Goal: Obtain resource: Download file/media

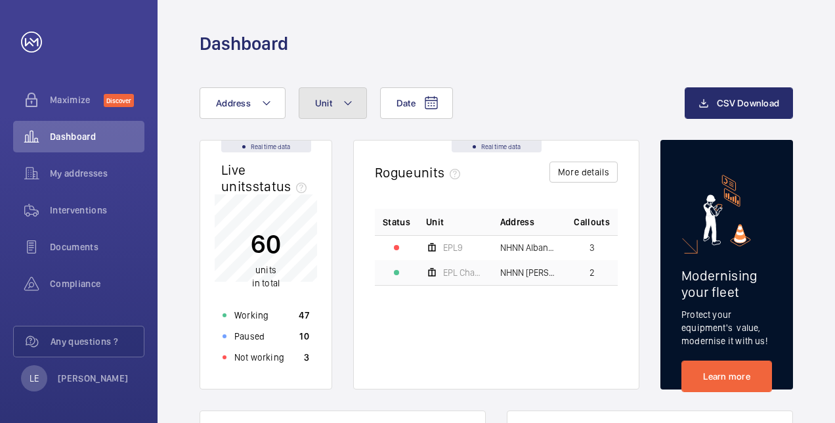
click at [311, 104] on button "Unit" at bounding box center [333, 103] width 68 height 32
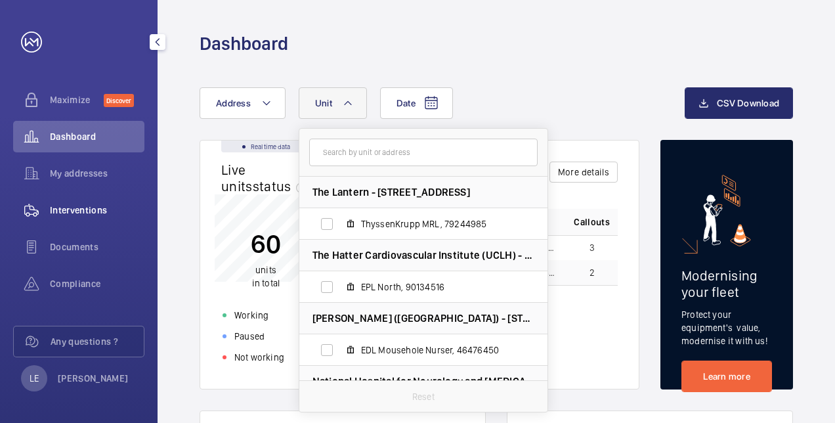
click at [58, 211] on span "Interventions" at bounding box center [97, 210] width 95 height 13
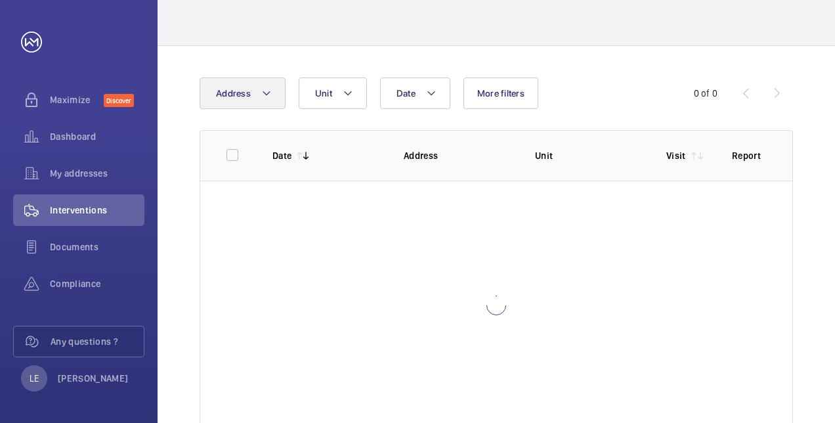
scroll to position [74, 0]
click at [267, 98] on mat-icon at bounding box center [266, 93] width 11 height 16
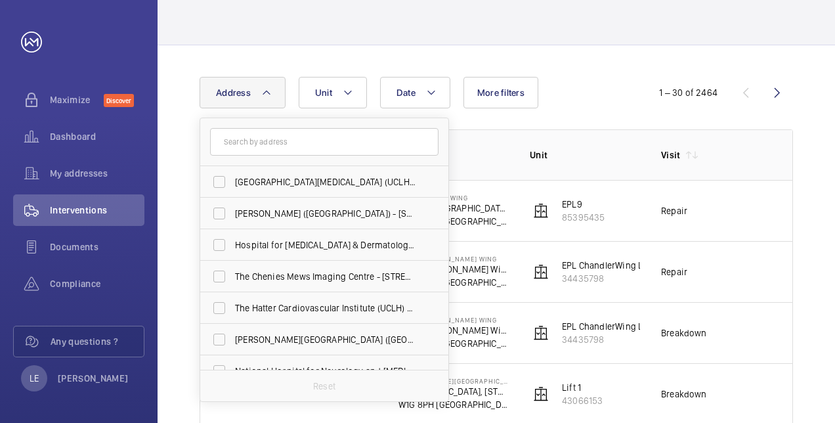
click at [270, 135] on input "text" at bounding box center [324, 142] width 228 height 28
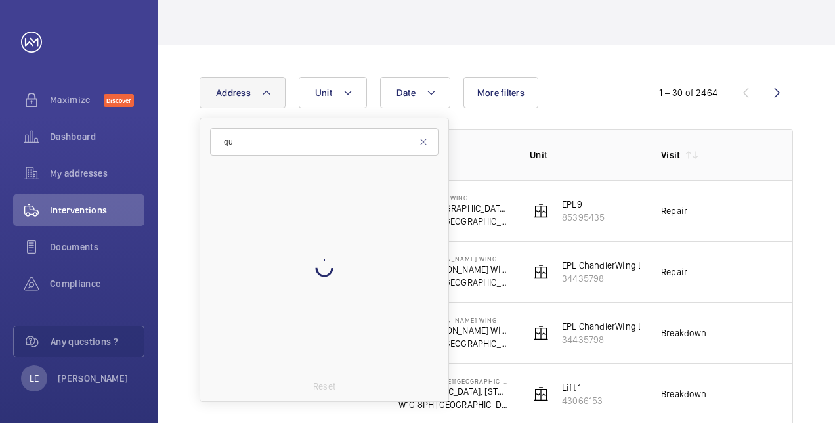
type input "q"
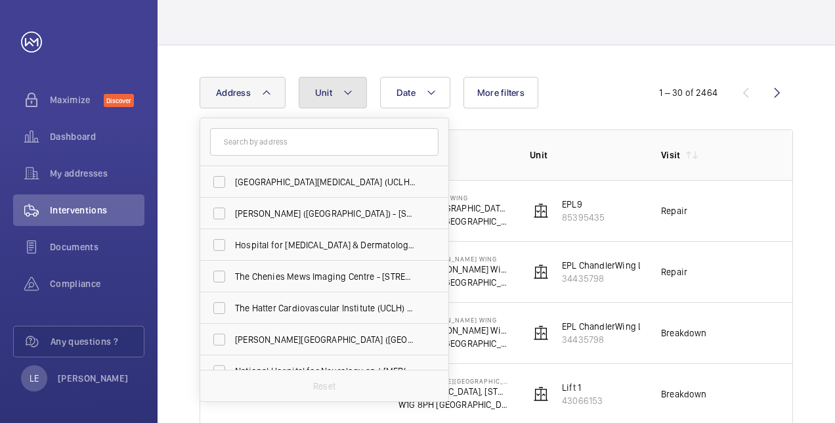
click at [338, 88] on button "Unit" at bounding box center [333, 93] width 68 height 32
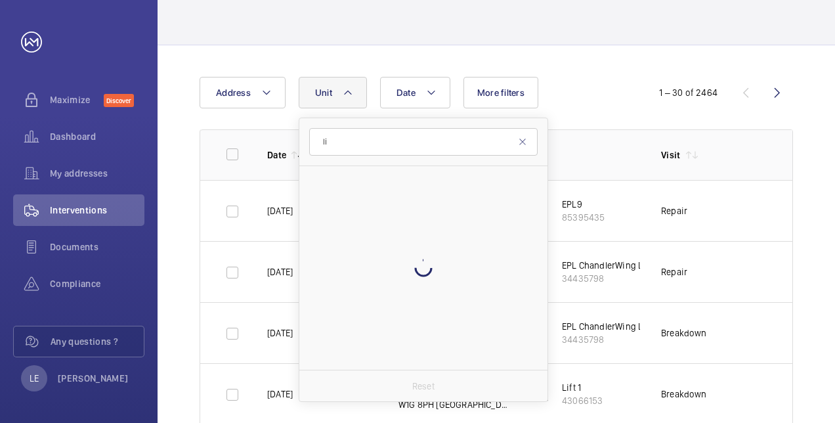
type input "l"
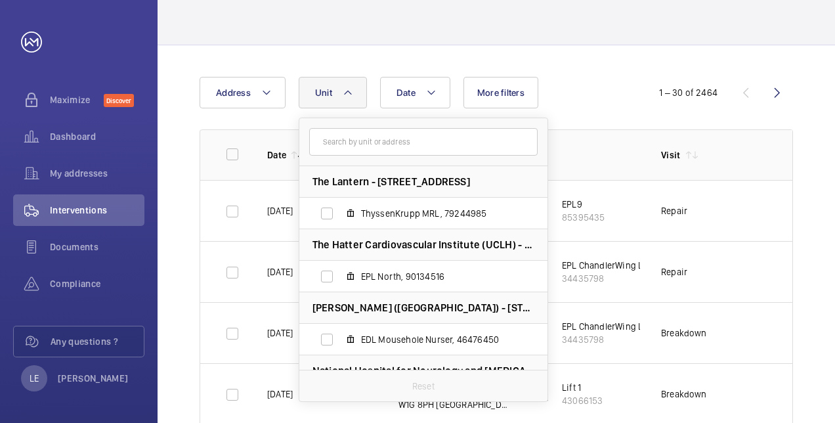
type input "9"
click at [251, 98] on button "Address" at bounding box center [243, 93] width 86 height 32
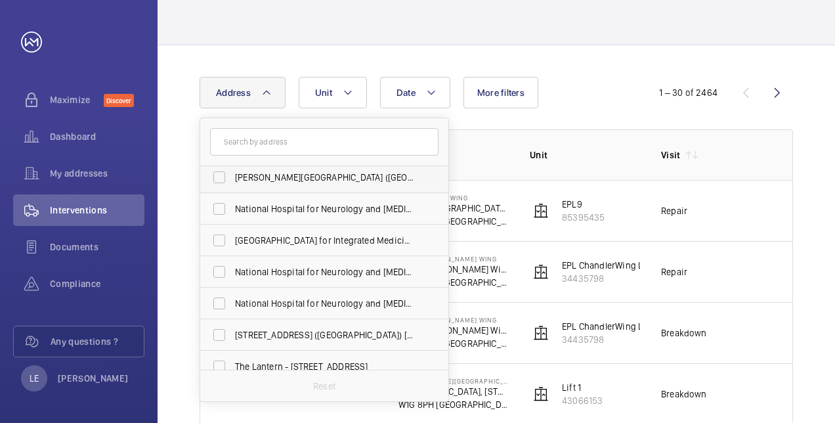
scroll to position [163, 0]
click at [309, 245] on span "[GEOGRAPHIC_DATA] for Integrated Medicine ([GEOGRAPHIC_DATA]) - [STREET_ADDRESS]" at bounding box center [325, 239] width 181 height 13
click at [232, 245] on input "[GEOGRAPHIC_DATA] for Integrated Medicine ([GEOGRAPHIC_DATA]) - [STREET_ADDRESS]" at bounding box center [219, 240] width 26 height 26
checkbox input "true"
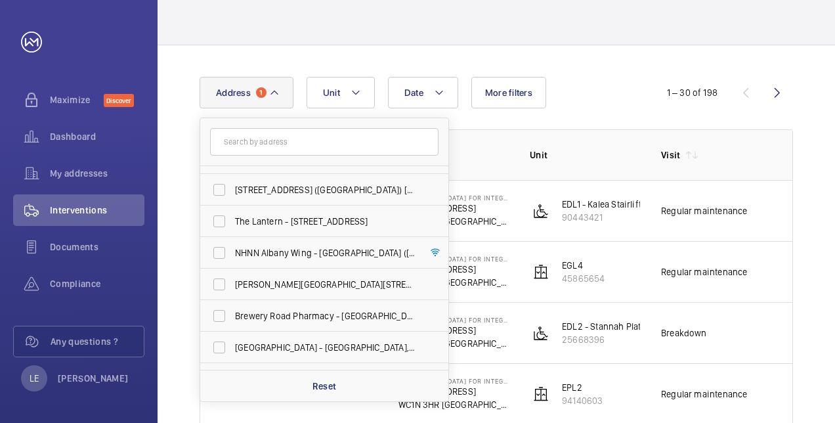
scroll to position [308, 0]
click at [309, 246] on span "NHNN Albany Wing - [GEOGRAPHIC_DATA] ([STREET_ADDRESS]" at bounding box center [325, 252] width 181 height 13
click at [232, 245] on input "NHNN Albany Wing - [GEOGRAPHIC_DATA] ([STREET_ADDRESS]" at bounding box center [219, 252] width 26 height 26
checkbox input "true"
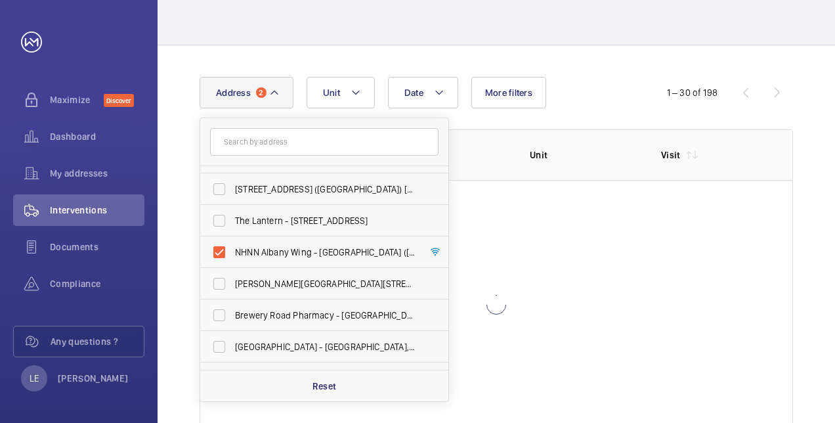
click at [611, 79] on div "Date Address 2 [GEOGRAPHIC_DATA][MEDICAL_DATA] ([GEOGRAPHIC_DATA]) - [PERSON_NA…" at bounding box center [418, 93] width 436 height 32
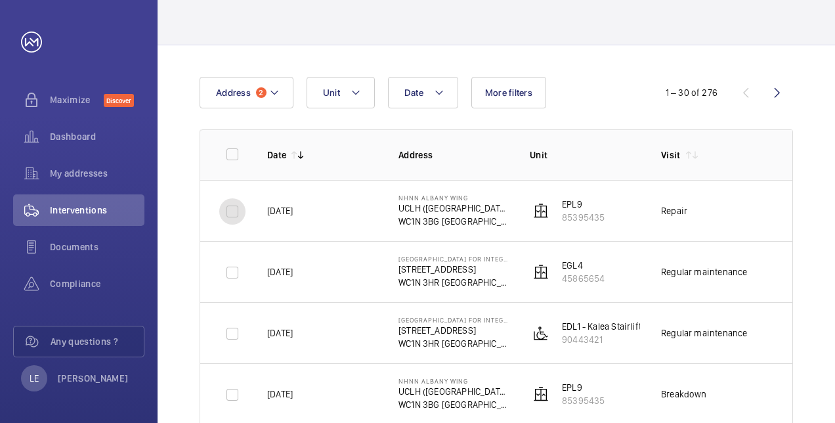
click at [232, 213] on input "checkbox" at bounding box center [232, 211] width 26 height 26
checkbox input "true"
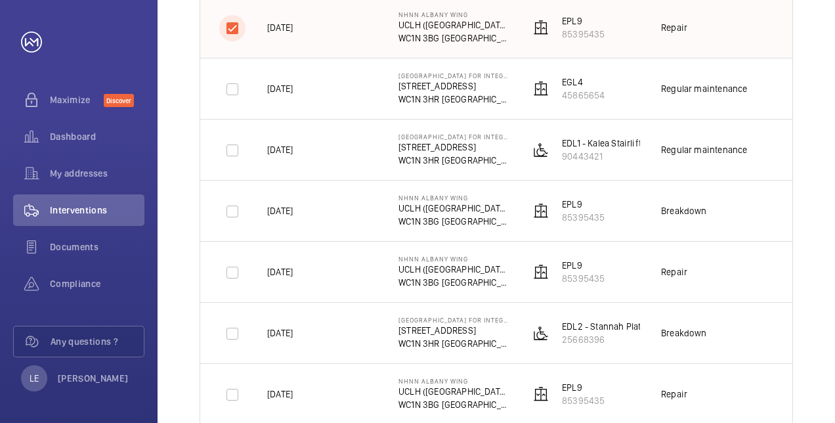
scroll to position [257, 0]
click at [236, 277] on input "checkbox" at bounding box center [232, 272] width 26 height 26
checkbox input "true"
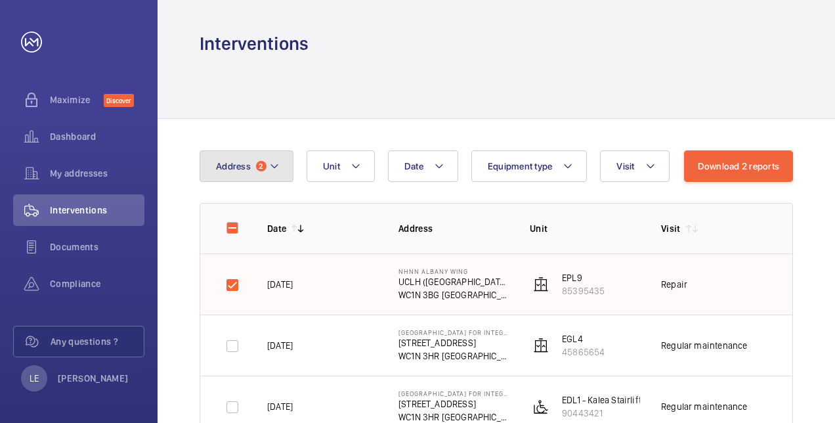
click at [240, 177] on button "Address 2" at bounding box center [247, 166] width 94 height 32
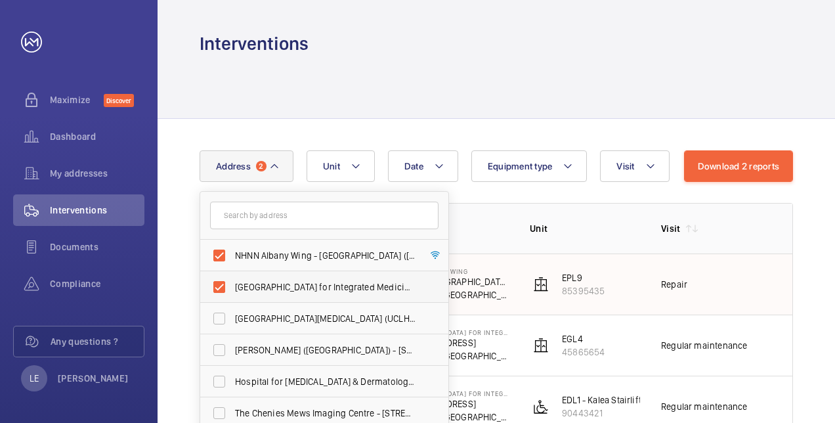
click at [218, 279] on label "[GEOGRAPHIC_DATA] for Integrated Medicine ([GEOGRAPHIC_DATA]) - [STREET_ADDRESS]" at bounding box center [314, 287] width 228 height 32
click at [218, 279] on input "[GEOGRAPHIC_DATA] for Integrated Medicine ([GEOGRAPHIC_DATA]) - [STREET_ADDRESS]" at bounding box center [219, 287] width 26 height 26
checkbox input "false"
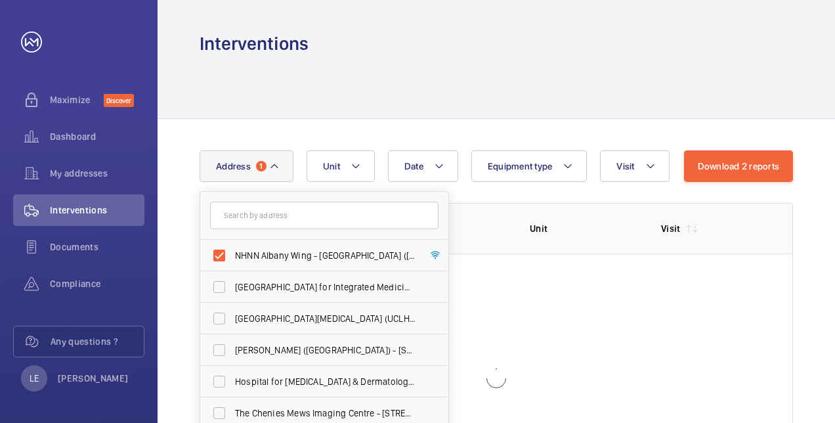
click at [355, 106] on div at bounding box center [496, 87] width 593 height 62
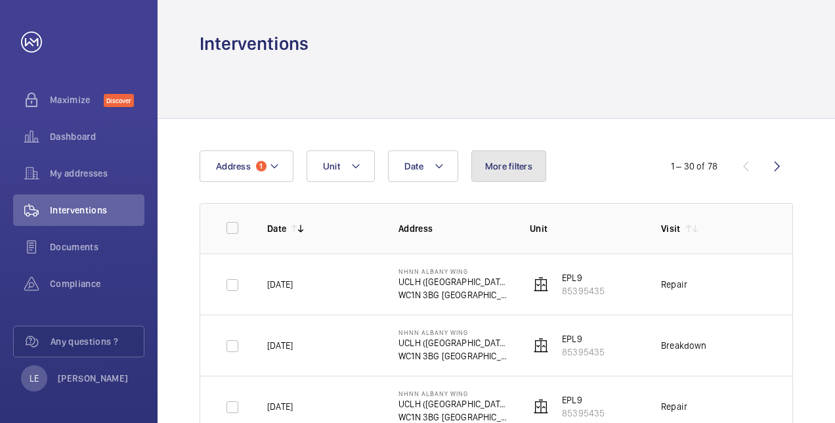
click at [498, 164] on span "More filters" at bounding box center [508, 166] width 47 height 11
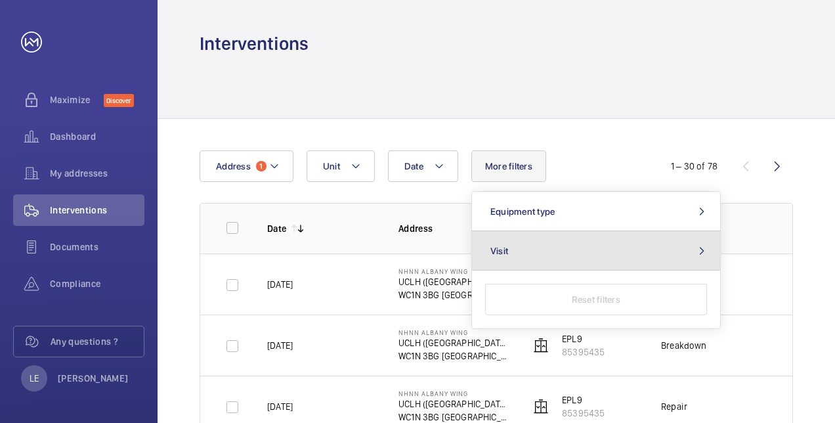
click at [548, 252] on button "Visit" at bounding box center [596, 250] width 248 height 39
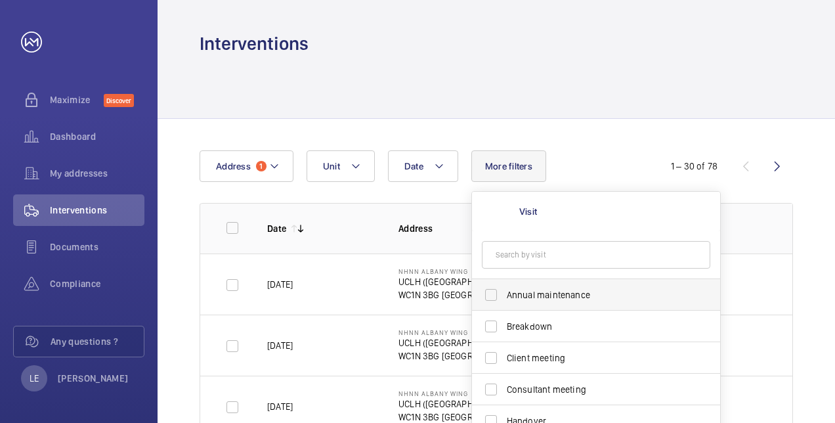
click at [554, 297] on span "Annual maintenance" at bounding box center [597, 294] width 181 height 13
click at [504, 297] on input "Annual maintenance" at bounding box center [491, 295] width 26 height 26
checkbox input "true"
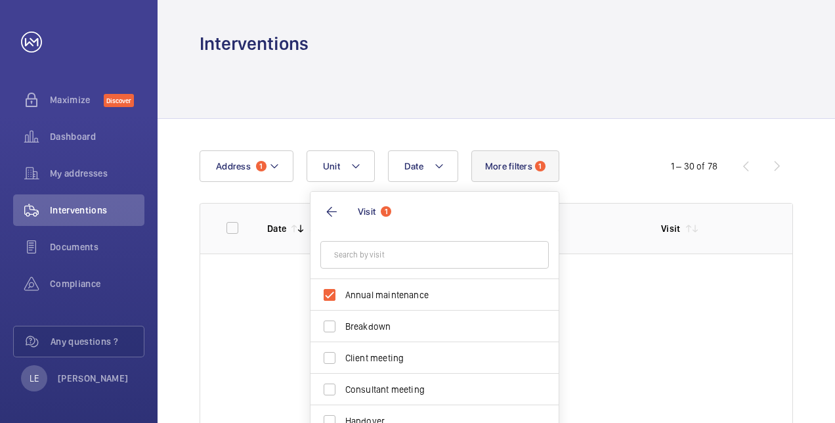
click at [580, 139] on div "Date Address 1 Unit More filters 1 Visit 1 Annual maintenance Breakdown Client …" at bounding box center [497, 327] width 678 height 416
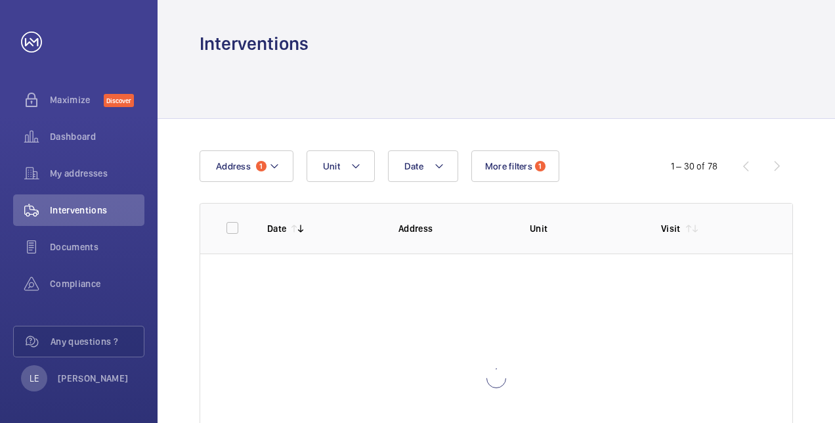
scroll to position [112, 0]
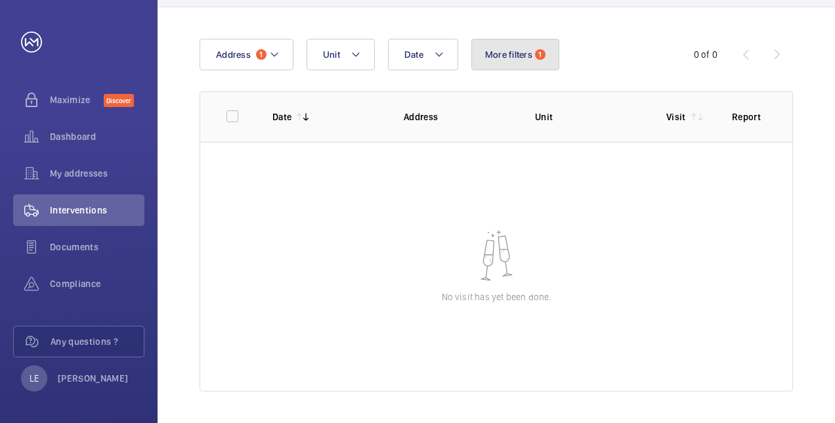
click at [508, 46] on button "More filters 1" at bounding box center [515, 55] width 88 height 32
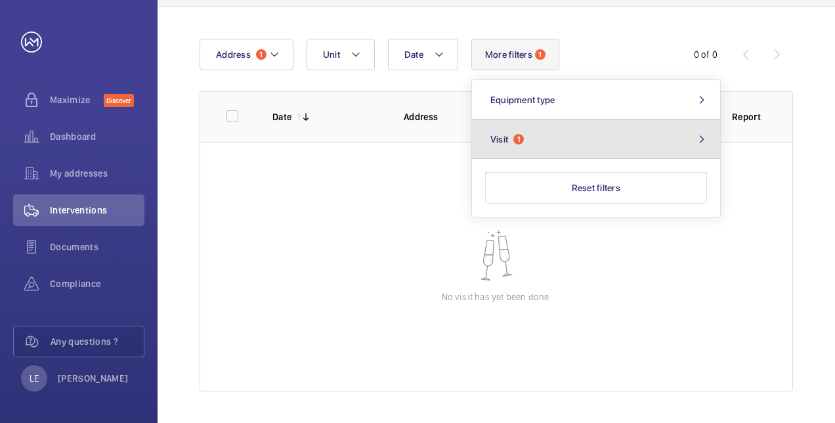
click at [511, 127] on button "Visit 1" at bounding box center [596, 138] width 248 height 39
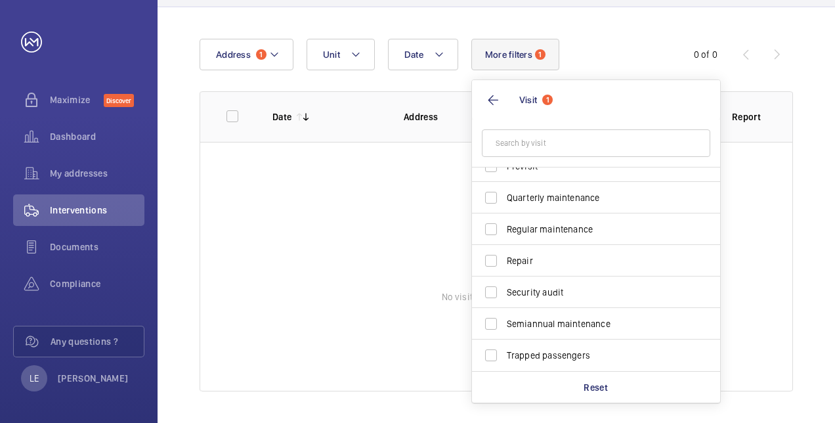
scroll to position [206, 0]
click at [530, 274] on label "Repair" at bounding box center [586, 261] width 228 height 32
click at [504, 274] on input "Repair" at bounding box center [491, 261] width 26 height 26
checkbox input "true"
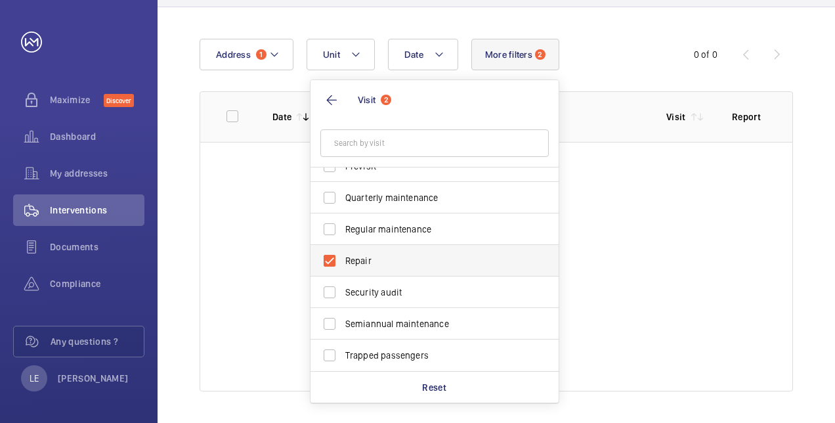
click at [389, 267] on wm-front-table "Date Address 1 Unit More filters 2 Visit 2 Annual maintenance Breakdown Client …" at bounding box center [496, 215] width 593 height 353
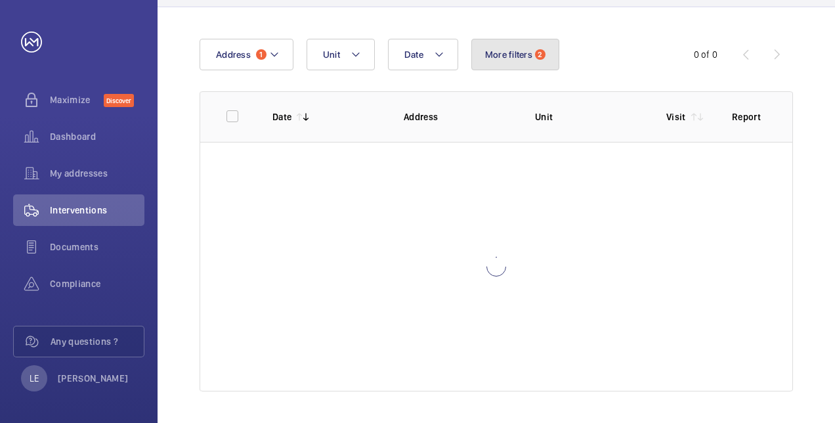
click at [517, 58] on span "More filters" at bounding box center [508, 54] width 47 height 11
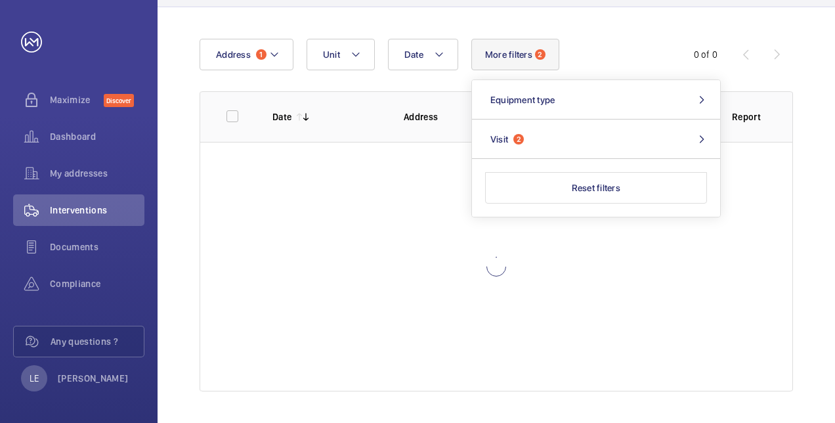
click at [517, 58] on span "More filters" at bounding box center [508, 54] width 47 height 11
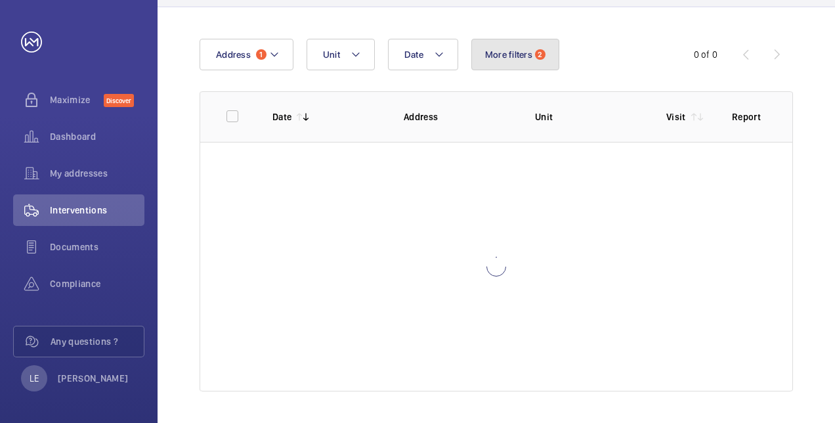
click at [517, 58] on span "More filters" at bounding box center [508, 54] width 47 height 11
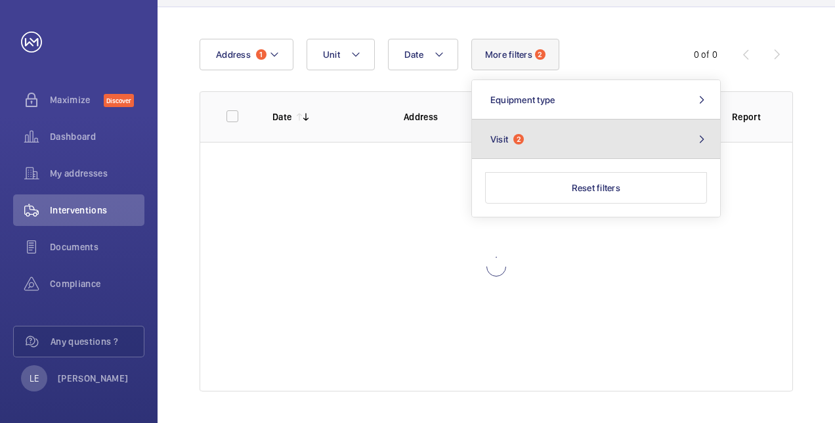
click at [587, 134] on button "Visit 2" at bounding box center [596, 138] width 248 height 39
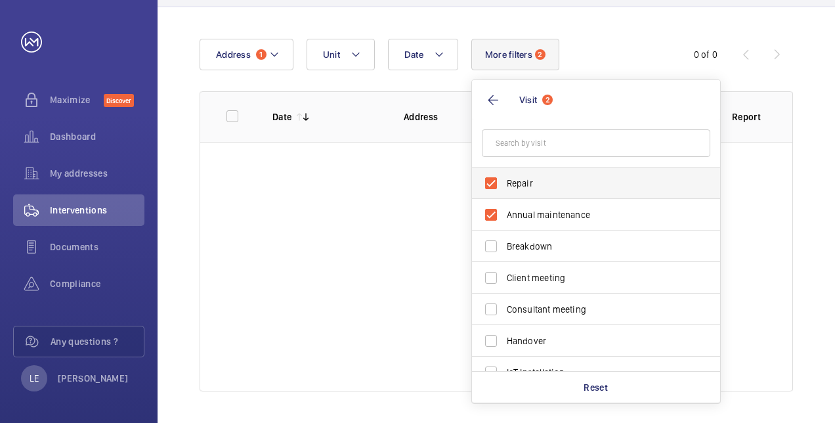
click at [488, 184] on label "Repair" at bounding box center [586, 183] width 228 height 32
click at [488, 184] on input "Repair" at bounding box center [491, 183] width 26 height 26
checkbox input "false"
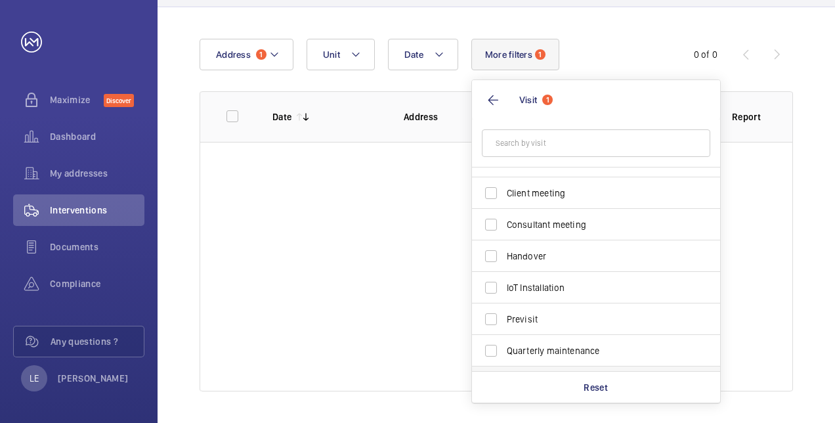
scroll to position [79, 0]
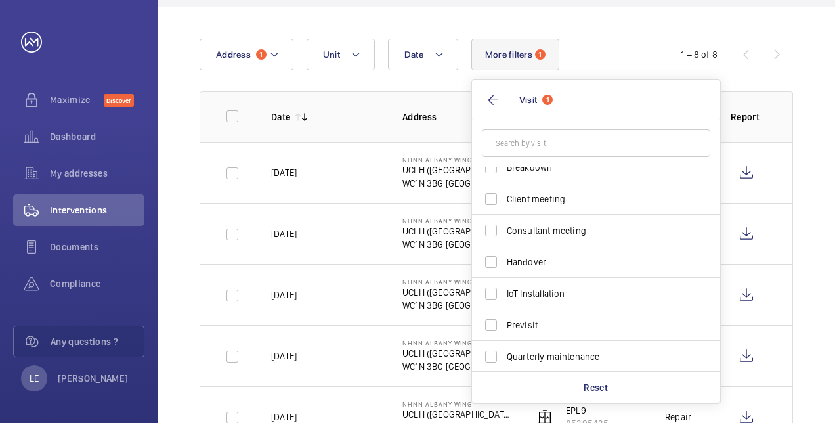
click at [299, 98] on th "Date" at bounding box center [315, 116] width 131 height 51
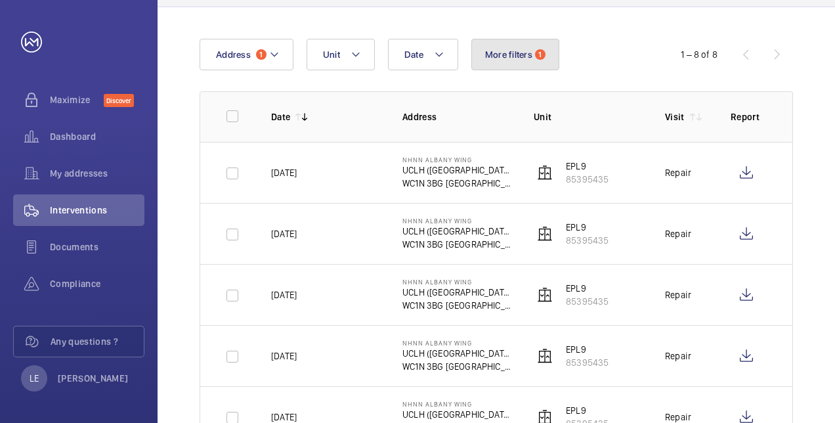
click at [507, 48] on button "More filters 1" at bounding box center [515, 55] width 88 height 32
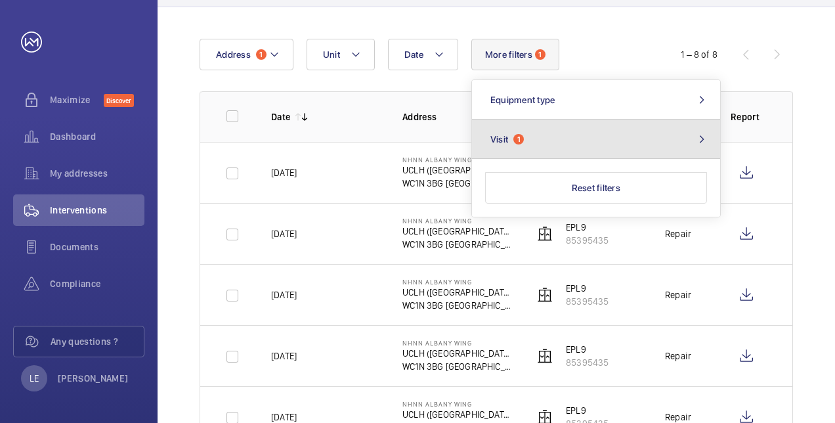
click at [536, 147] on button "Visit 1" at bounding box center [596, 138] width 248 height 39
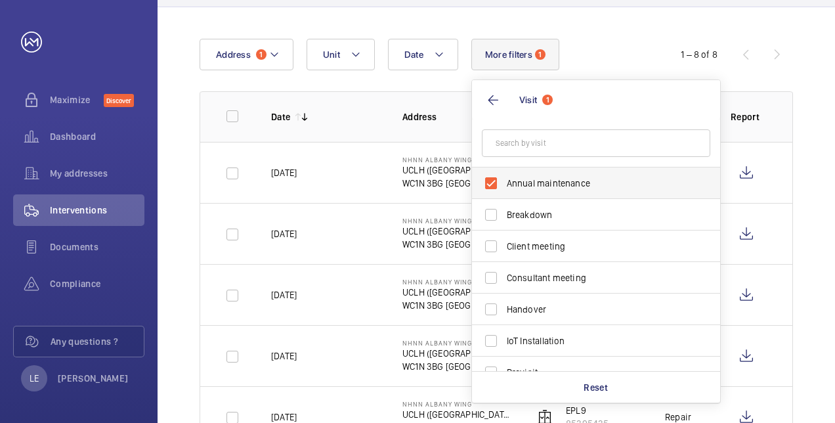
click at [507, 185] on span "Annual maintenance" at bounding box center [597, 183] width 181 height 13
click at [504, 185] on input "Annual maintenance" at bounding box center [491, 183] width 26 height 26
checkbox input "false"
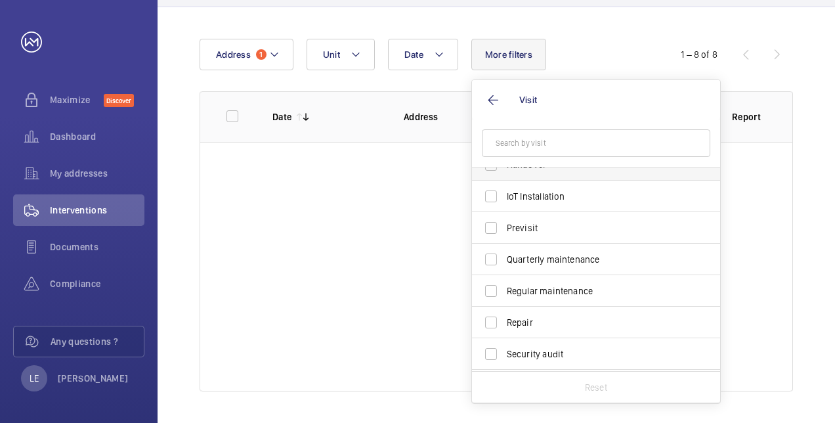
scroll to position [145, 0]
click at [584, 293] on span "Regular maintenance" at bounding box center [597, 290] width 181 height 13
click at [504, 293] on input "Regular maintenance" at bounding box center [491, 290] width 26 height 26
checkbox input "true"
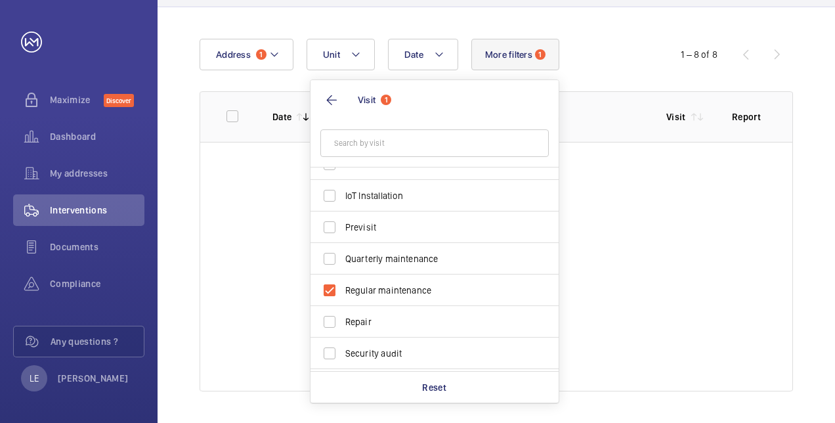
click at [693, 264] on wm-front-table "Date Address 1 Unit More filters 1 Visit 1 Annual maintenance Breakdown Client …" at bounding box center [496, 215] width 593 height 353
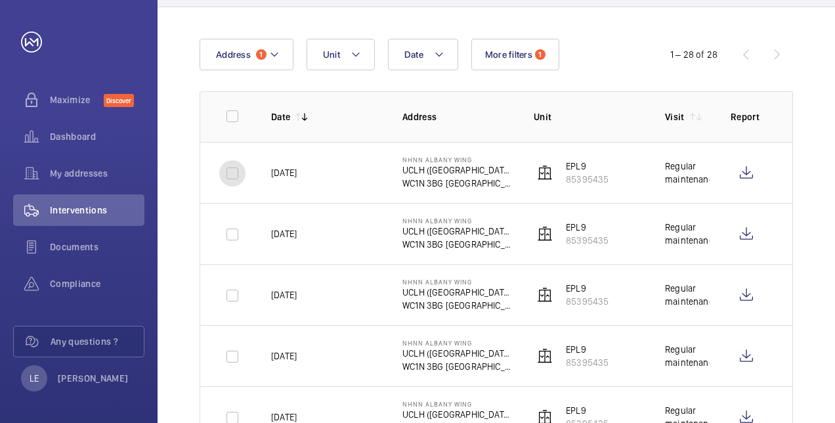
click at [233, 173] on input "checkbox" at bounding box center [232, 173] width 26 height 26
checkbox input "true"
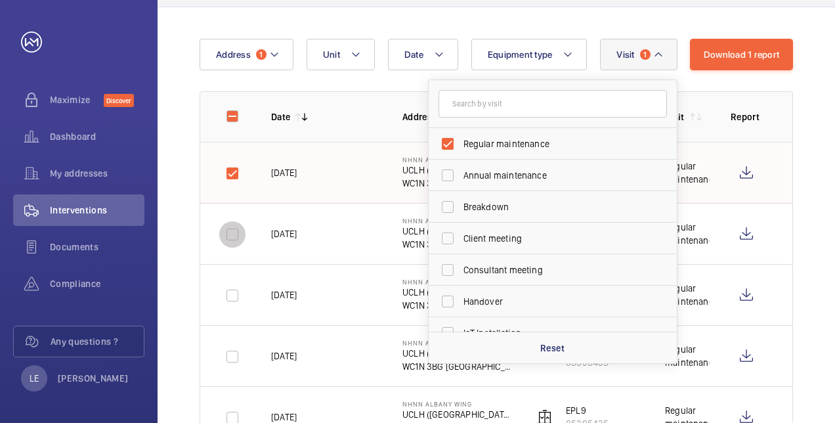
click at [239, 230] on input "checkbox" at bounding box center [232, 234] width 26 height 26
checkbox input "true"
click at [235, 297] on input "checkbox" at bounding box center [232, 295] width 26 height 26
checkbox input "true"
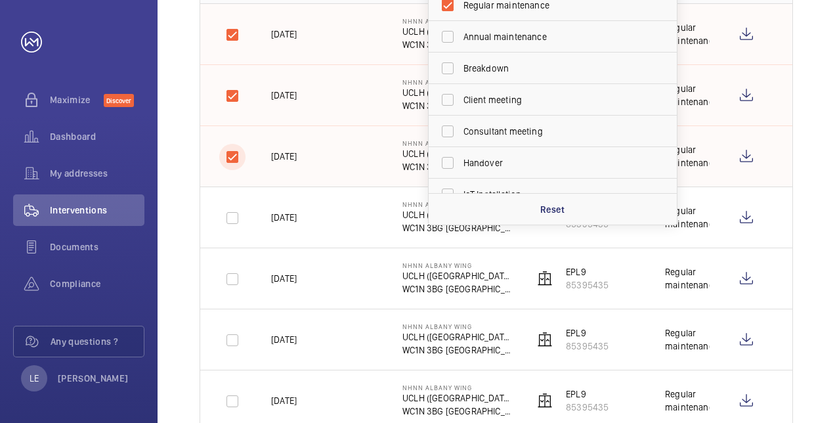
scroll to position [251, 0]
click at [225, 217] on input "checkbox" at bounding box center [232, 217] width 26 height 26
checkbox input "true"
click at [234, 280] on input "checkbox" at bounding box center [232, 278] width 26 height 26
checkbox input "true"
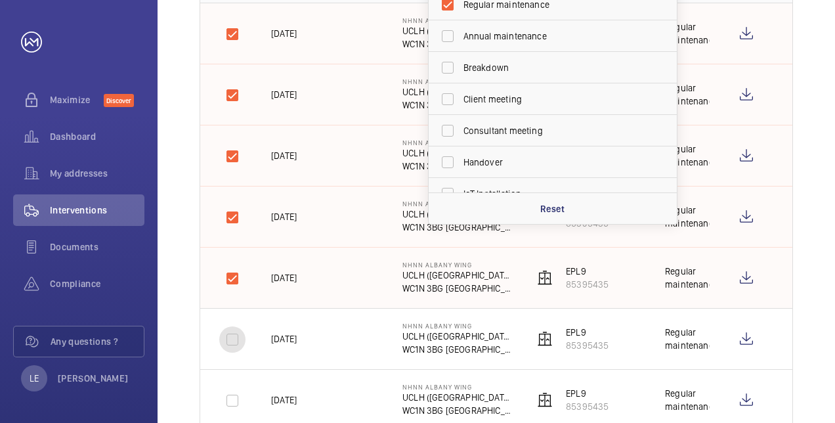
click at [236, 347] on input "checkbox" at bounding box center [232, 339] width 26 height 26
checkbox input "true"
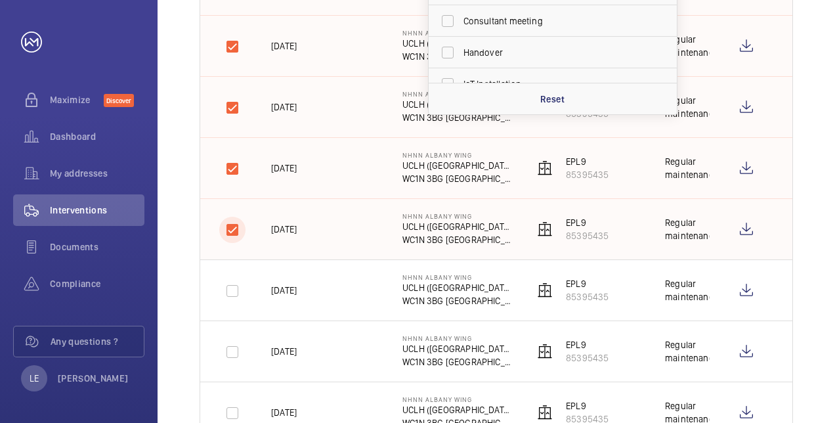
scroll to position [370, 0]
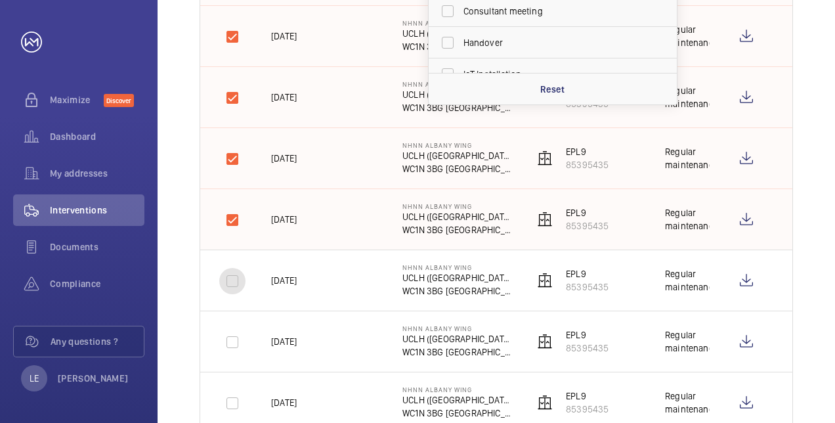
click at [232, 282] on input "checkbox" at bounding box center [232, 281] width 26 height 26
checkbox input "true"
click at [236, 347] on input "checkbox" at bounding box center [232, 342] width 26 height 26
checkbox input "true"
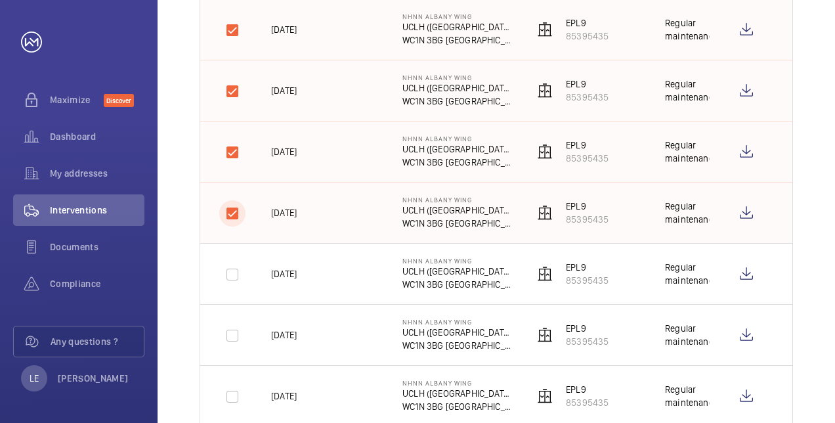
scroll to position [500, 0]
click at [227, 277] on input "checkbox" at bounding box center [232, 274] width 26 height 26
checkbox input "true"
click at [223, 335] on input "checkbox" at bounding box center [232, 335] width 26 height 26
checkbox input "true"
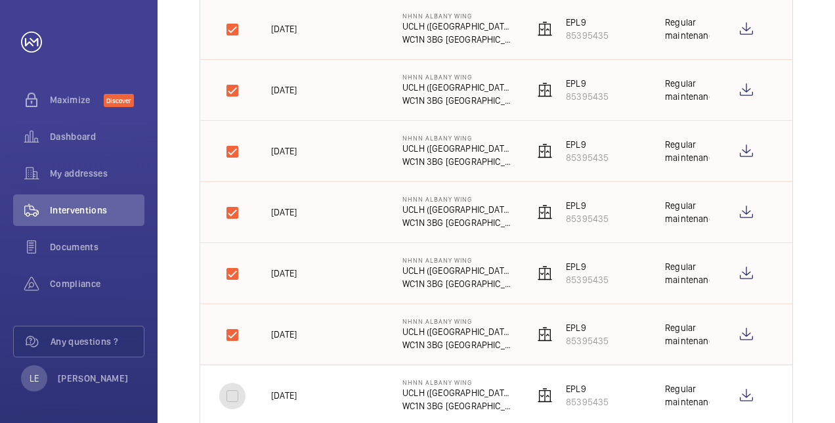
click at [239, 395] on input "checkbox" at bounding box center [232, 396] width 26 height 26
checkbox input "true"
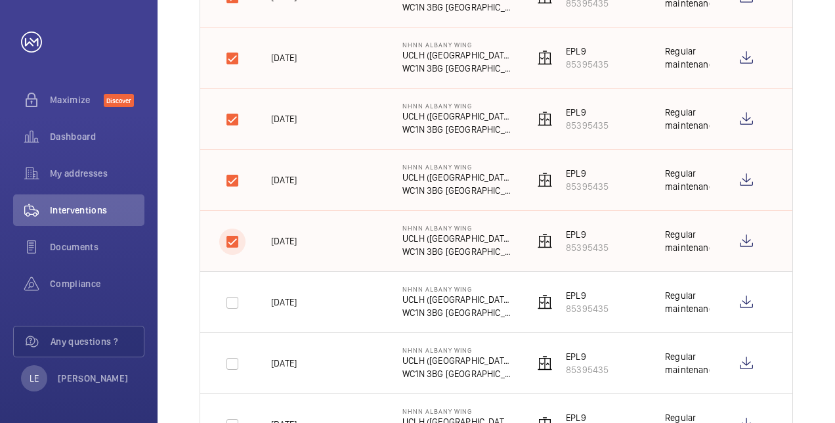
scroll to position [655, 0]
click at [235, 294] on input "checkbox" at bounding box center [232, 302] width 26 height 26
checkbox input "true"
click at [233, 371] on input "checkbox" at bounding box center [232, 363] width 26 height 26
checkbox input "true"
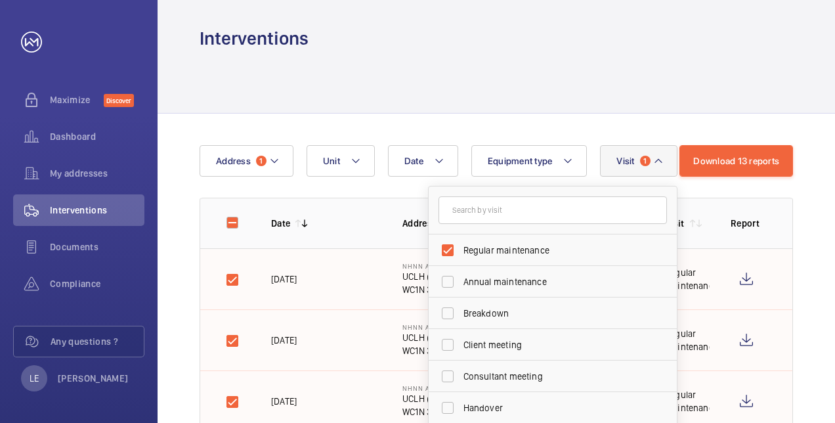
scroll to position [0, 0]
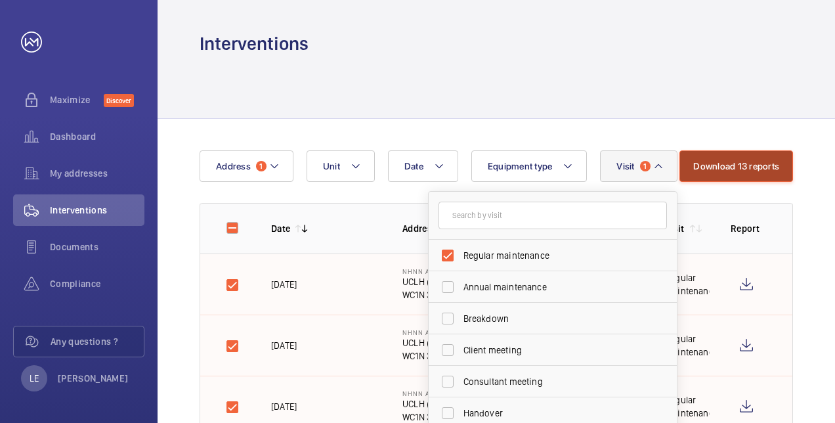
click at [733, 174] on button "Download 13 reports" at bounding box center [737, 166] width 114 height 32
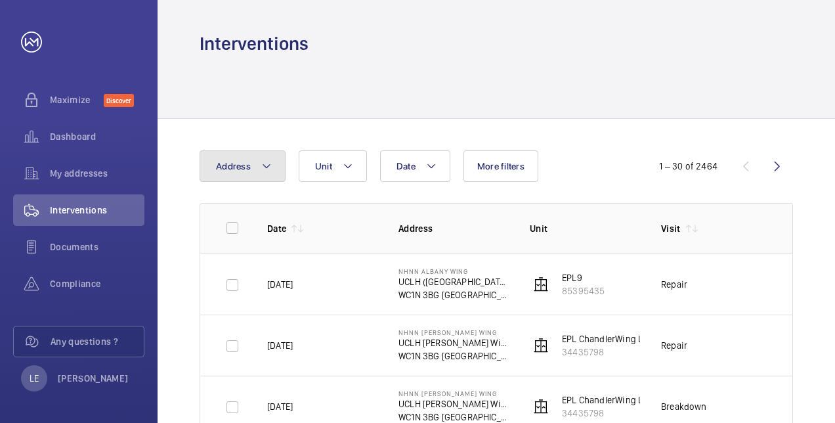
click at [214, 162] on button "Address" at bounding box center [243, 166] width 86 height 32
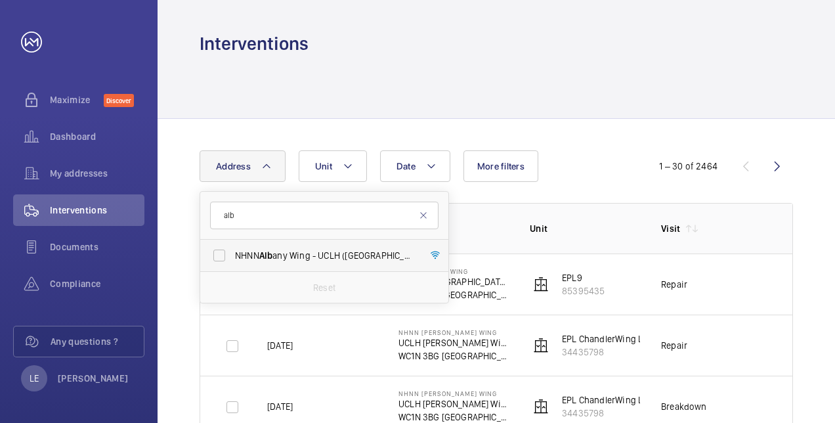
type input "alb"
click at [273, 251] on span "Alb" at bounding box center [266, 255] width 14 height 11
click at [232, 251] on input "NHNN Alb any Wing - [GEOGRAPHIC_DATA] ([STREET_ADDRESS]" at bounding box center [219, 255] width 26 height 26
checkbox input "true"
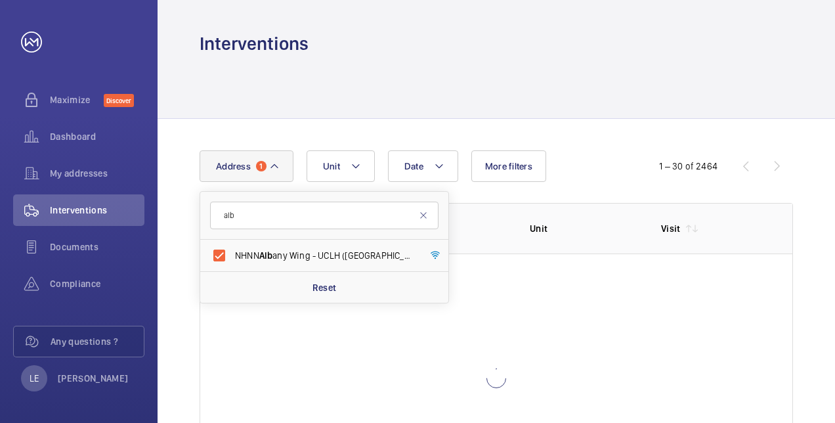
click at [605, 163] on div "Date Address [STREET_ADDRESS] Reset Unit More filters" at bounding box center [418, 166] width 436 height 32
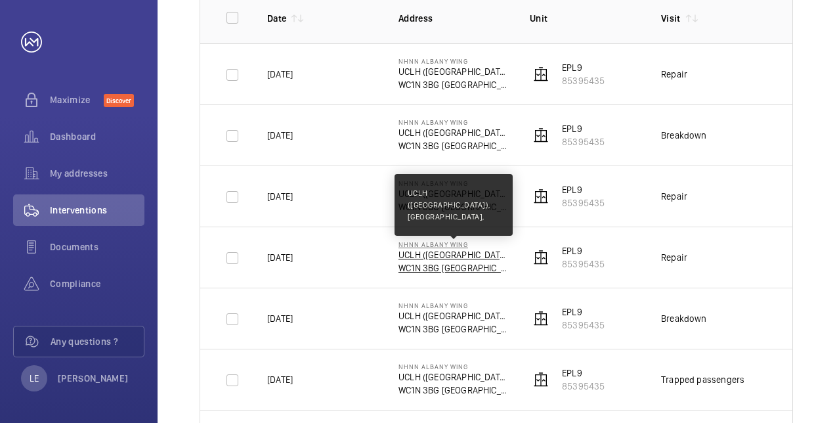
scroll to position [0, 91]
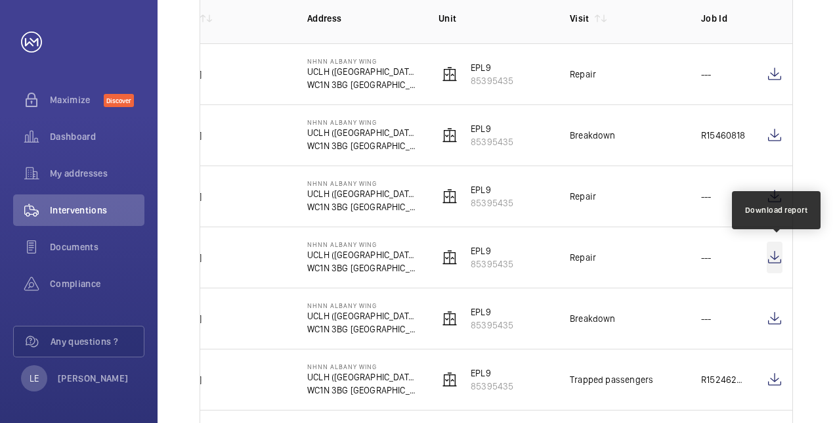
click at [773, 256] on wm-front-icon-button at bounding box center [775, 258] width 16 height 32
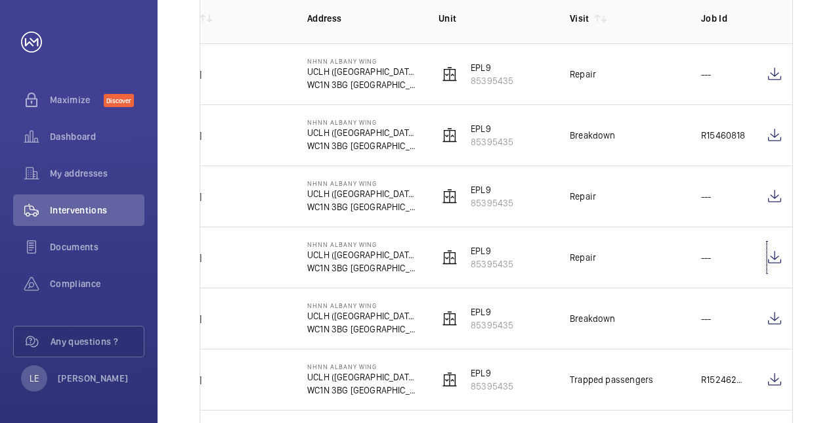
scroll to position [0, 0]
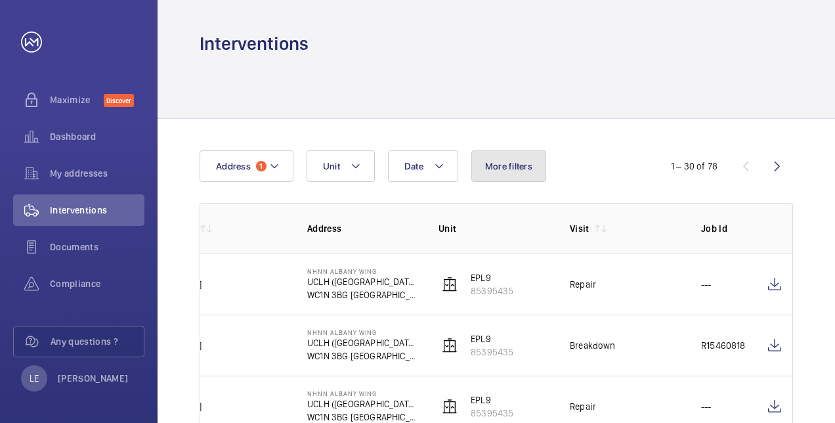
click at [481, 173] on button "More filters" at bounding box center [508, 166] width 75 height 32
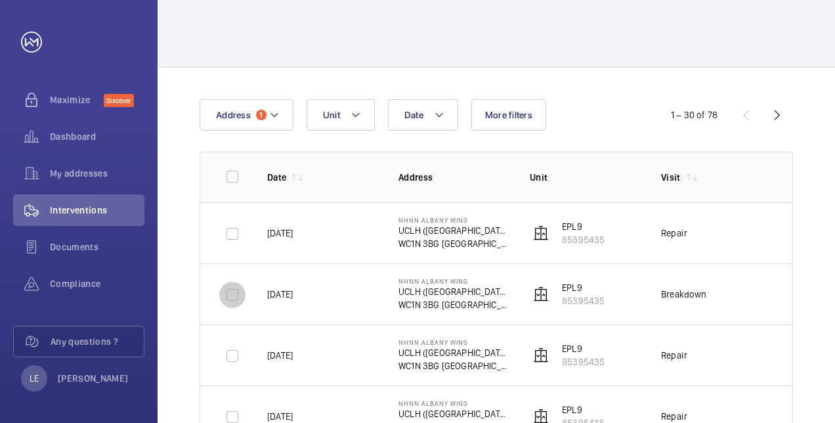
click at [236, 294] on input "checkbox" at bounding box center [232, 295] width 26 height 26
checkbox input "true"
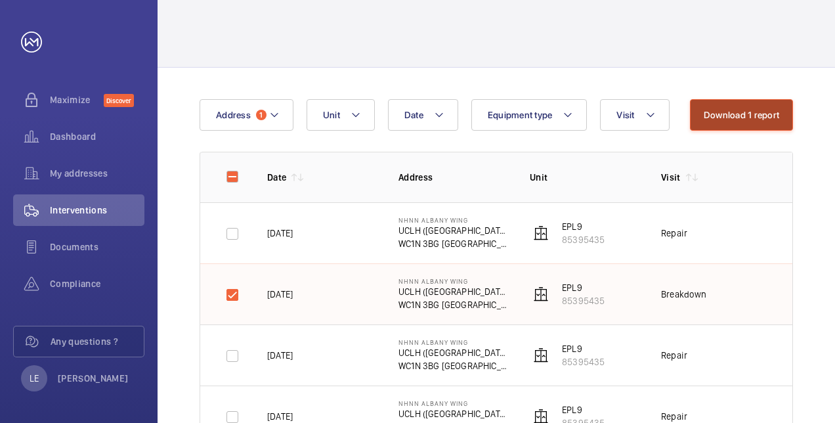
click at [731, 117] on button "Download 1 report" at bounding box center [741, 115] width 103 height 32
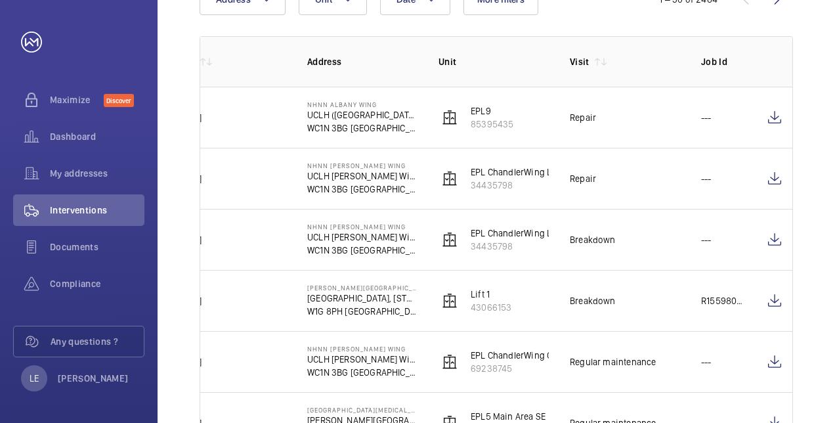
scroll to position [60, 0]
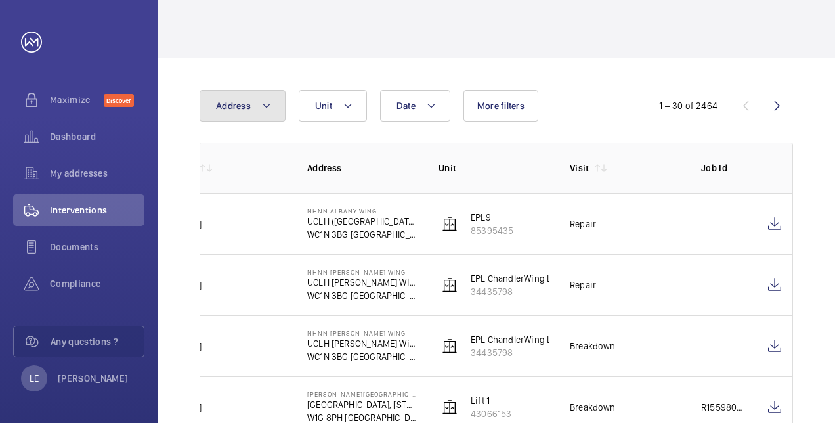
click at [253, 105] on button "Address" at bounding box center [243, 106] width 86 height 32
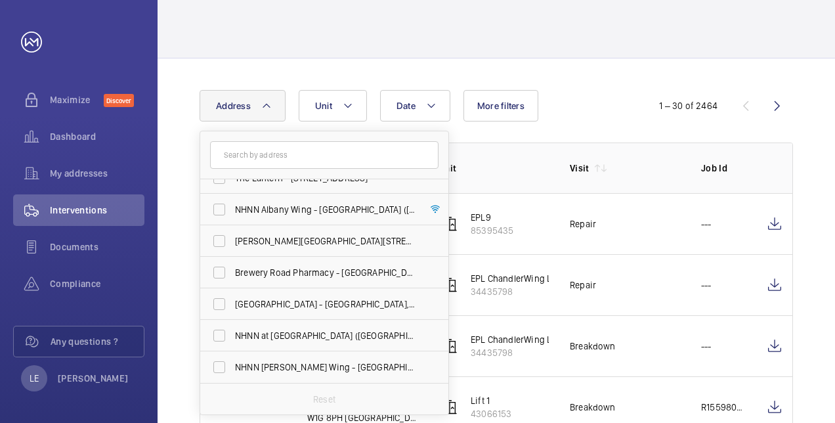
scroll to position [318, 0]
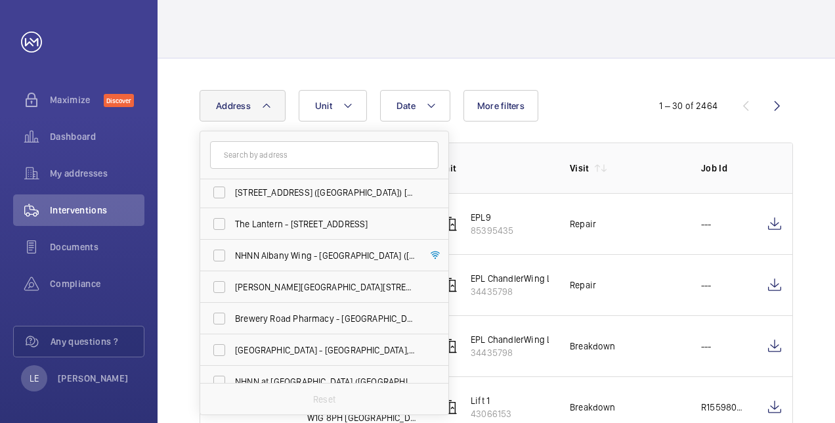
click at [284, 266] on label "NHNN Albany Wing - [GEOGRAPHIC_DATA] ([STREET_ADDRESS]" at bounding box center [314, 256] width 228 height 32
click at [232, 266] on input "NHNN Albany Wing - [GEOGRAPHIC_DATA] ([STREET_ADDRESS]" at bounding box center [219, 255] width 26 height 26
checkbox input "true"
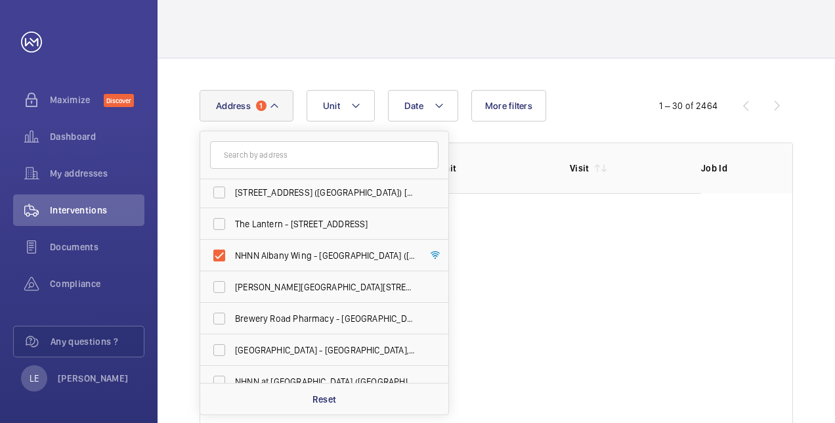
click at [602, 79] on div "Date Address 1 [GEOGRAPHIC_DATA][MEDICAL_DATA] ([GEOGRAPHIC_DATA]) - [PERSON_NA…" at bounding box center [497, 266] width 678 height 416
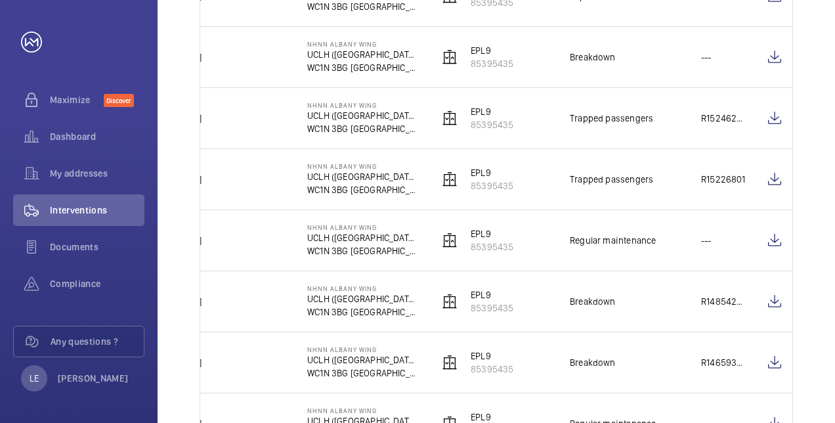
scroll to position [471, 0]
click at [773, 57] on wm-front-icon-button at bounding box center [775, 57] width 16 height 32
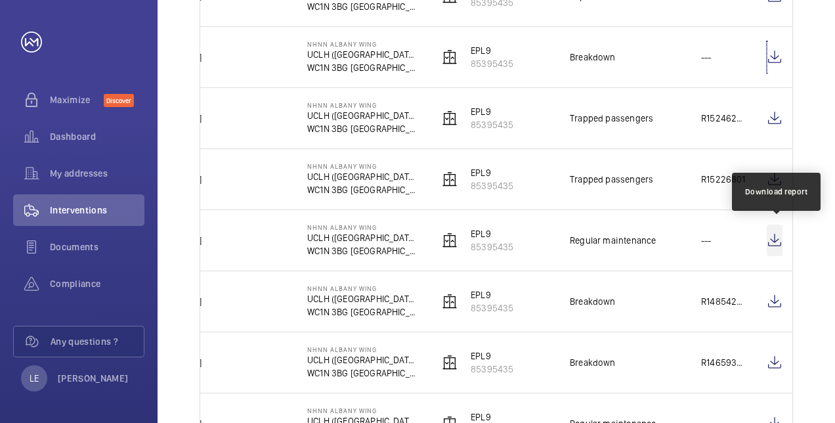
scroll to position [470, 0]
click at [775, 237] on wm-front-icon-button at bounding box center [775, 242] width 16 height 32
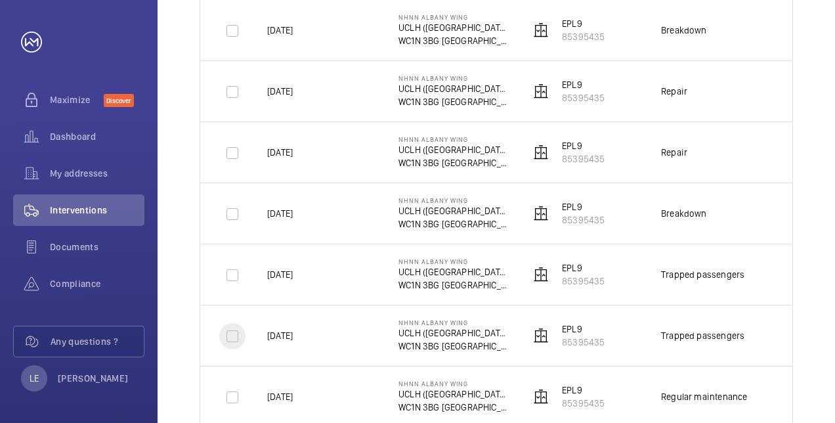
scroll to position [0, 91]
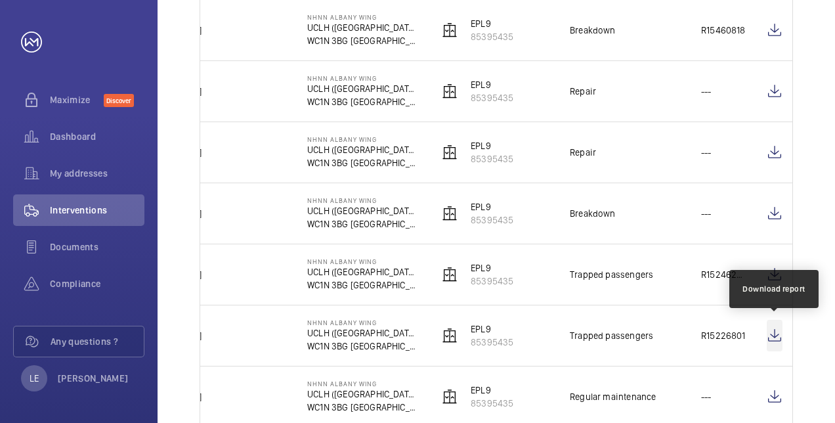
click at [779, 332] on wm-front-icon-button at bounding box center [775, 336] width 16 height 32
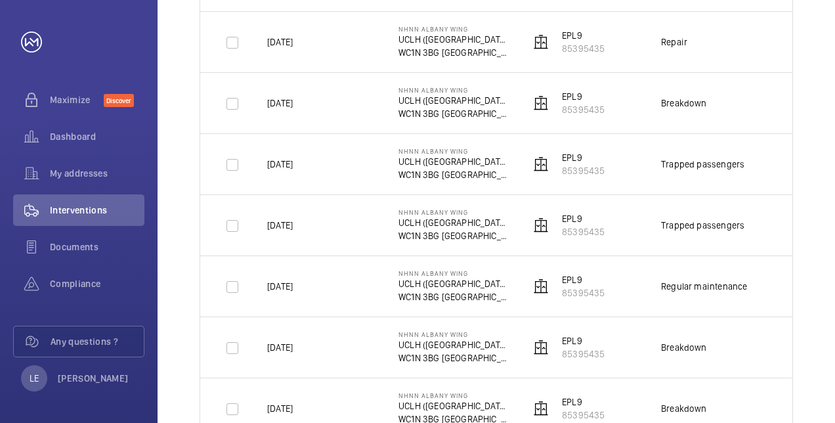
scroll to position [427, 0]
